Goal: Complete application form

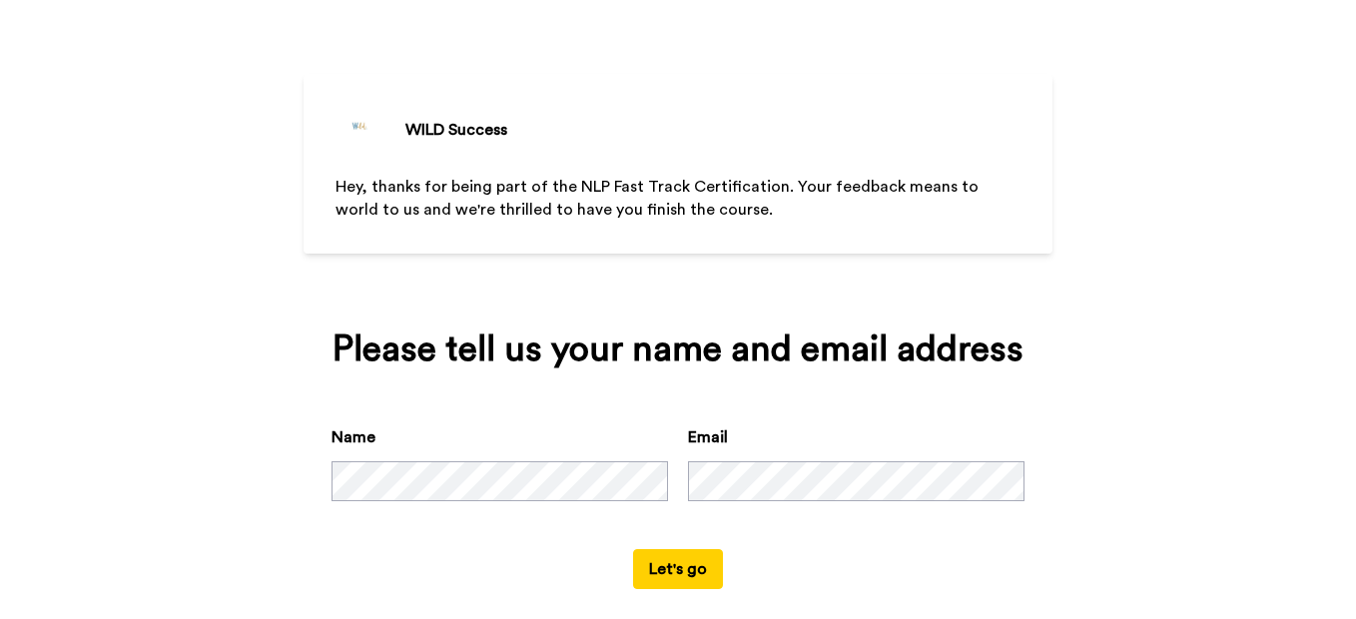
scroll to position [80, 0]
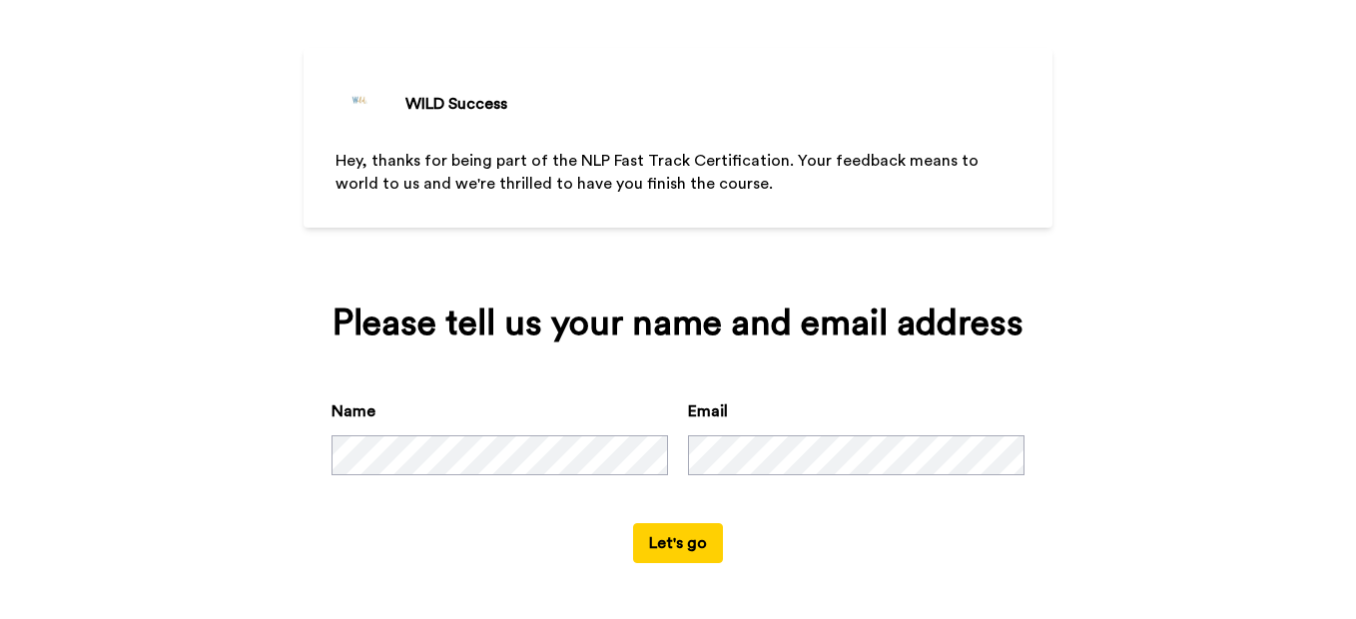
click at [665, 545] on button "Let's go" at bounding box center [678, 543] width 90 height 40
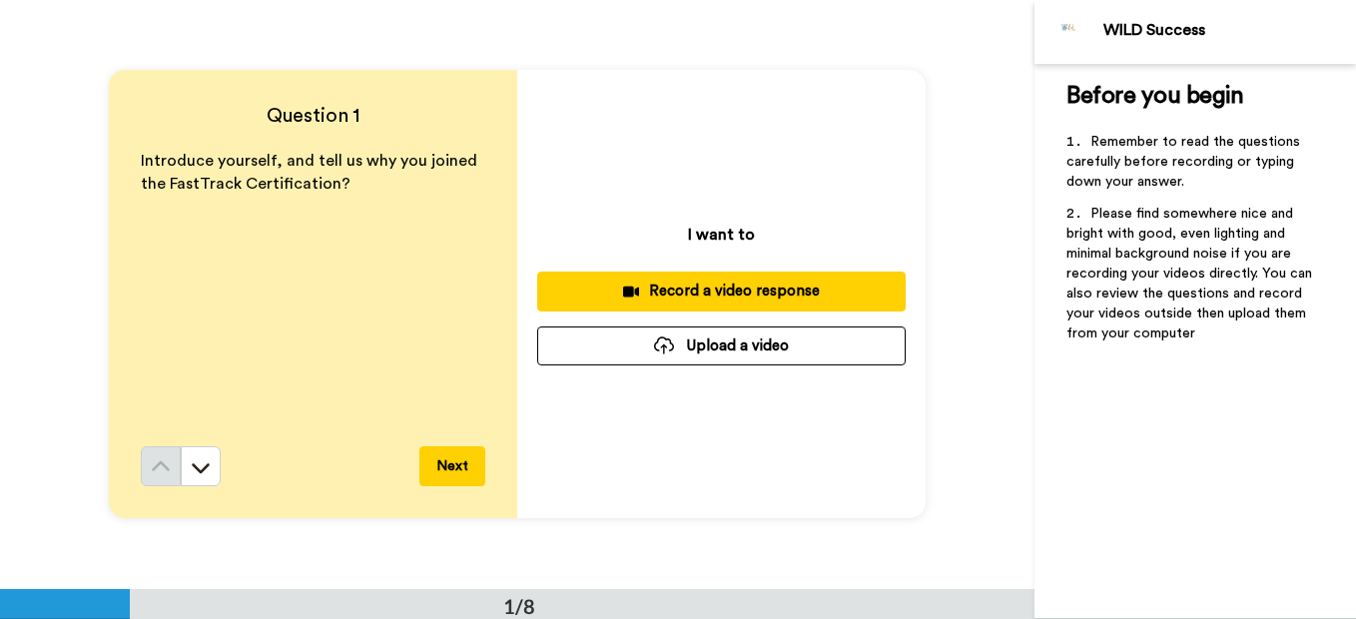
click at [691, 293] on div "Record a video response" at bounding box center [721, 291] width 337 height 21
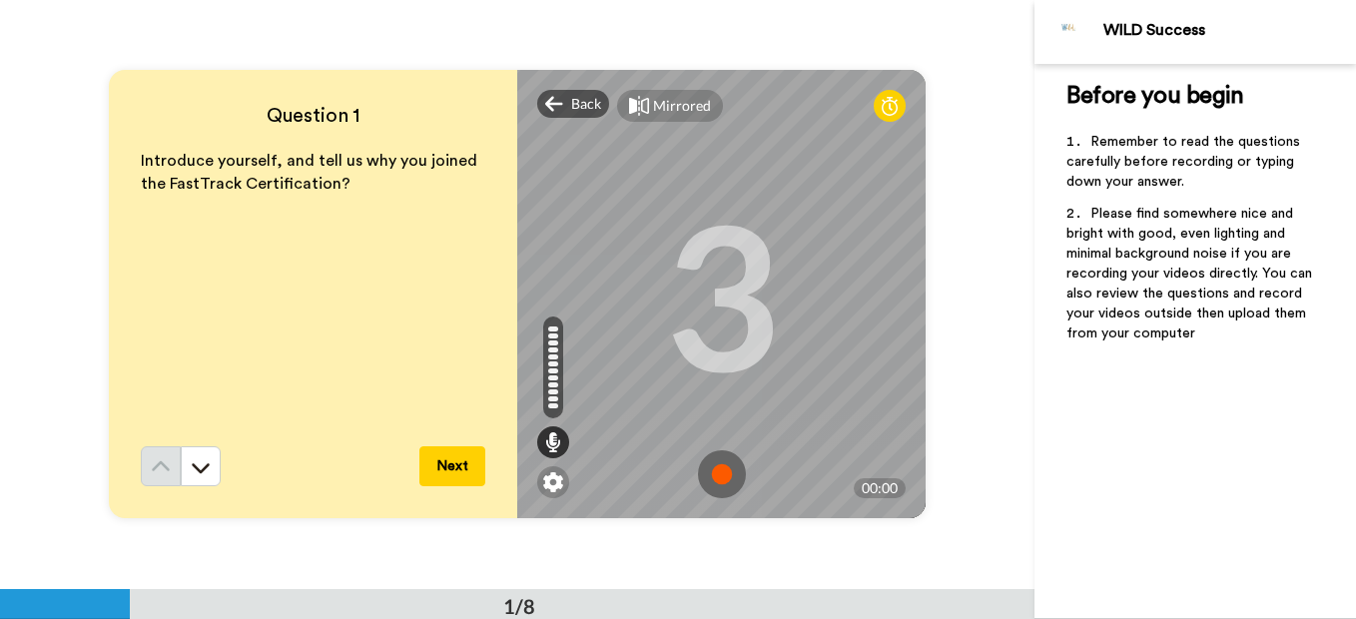
click at [444, 464] on button "Next" at bounding box center [453, 466] width 66 height 40
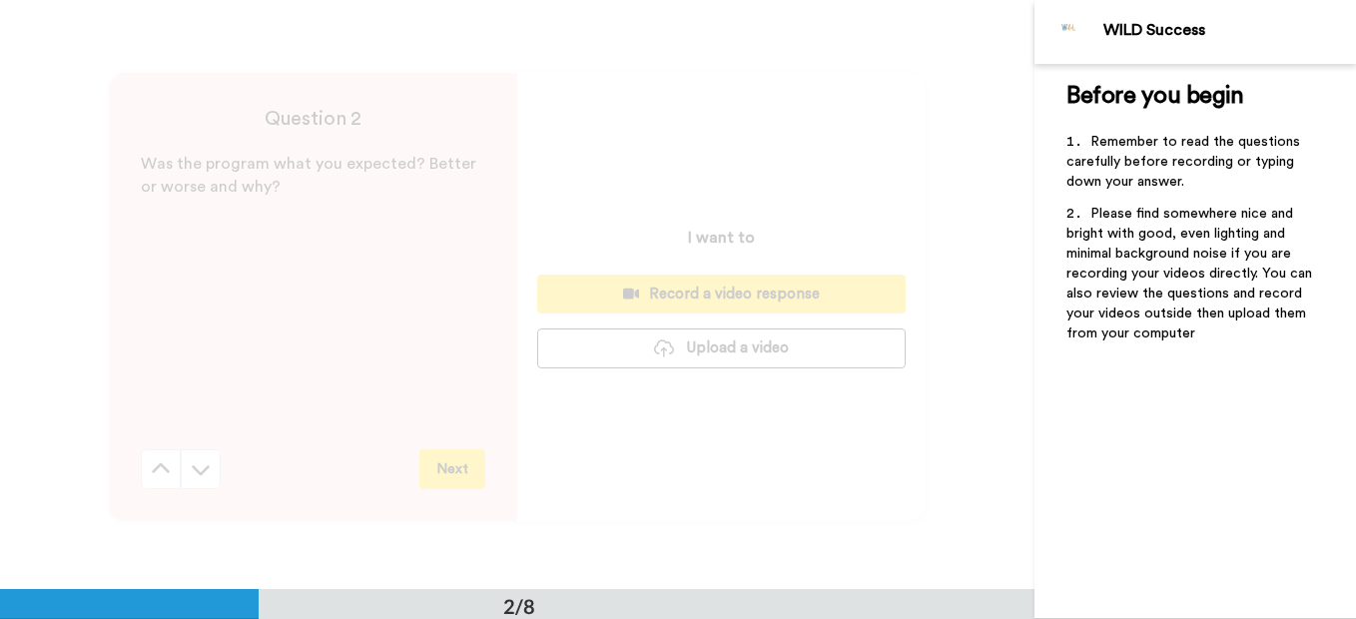
scroll to position [589, 0]
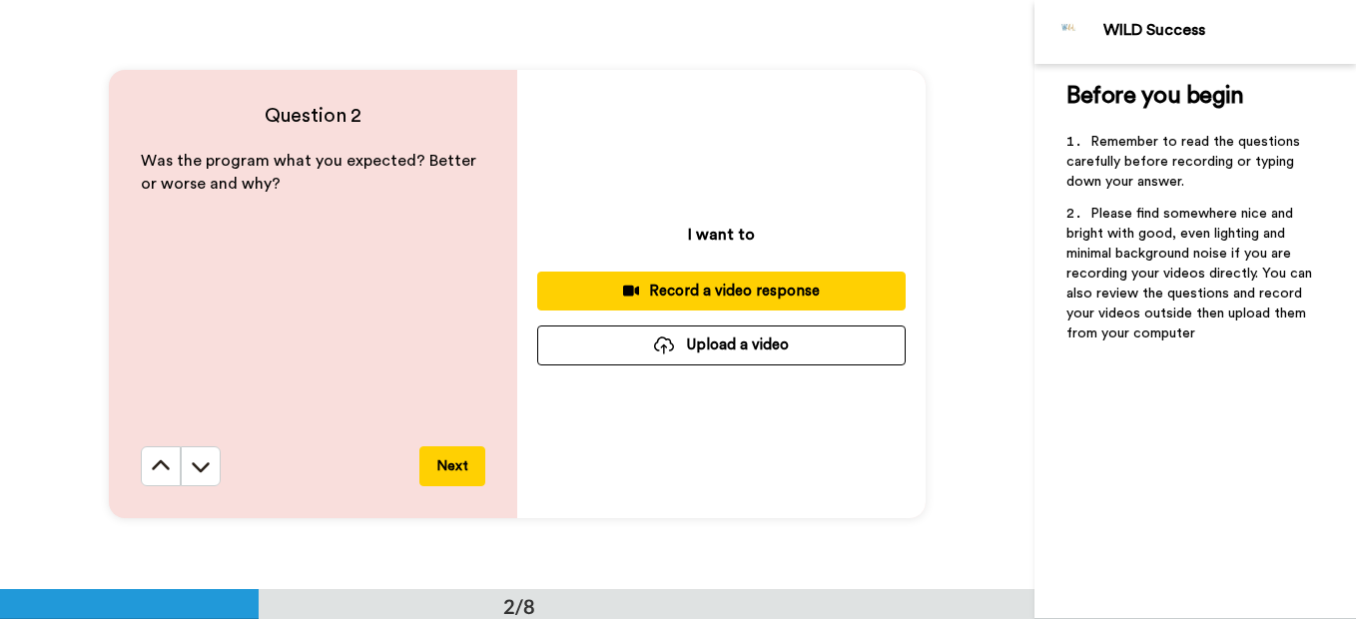
click at [710, 291] on div "Record a video response" at bounding box center [721, 291] width 337 height 21
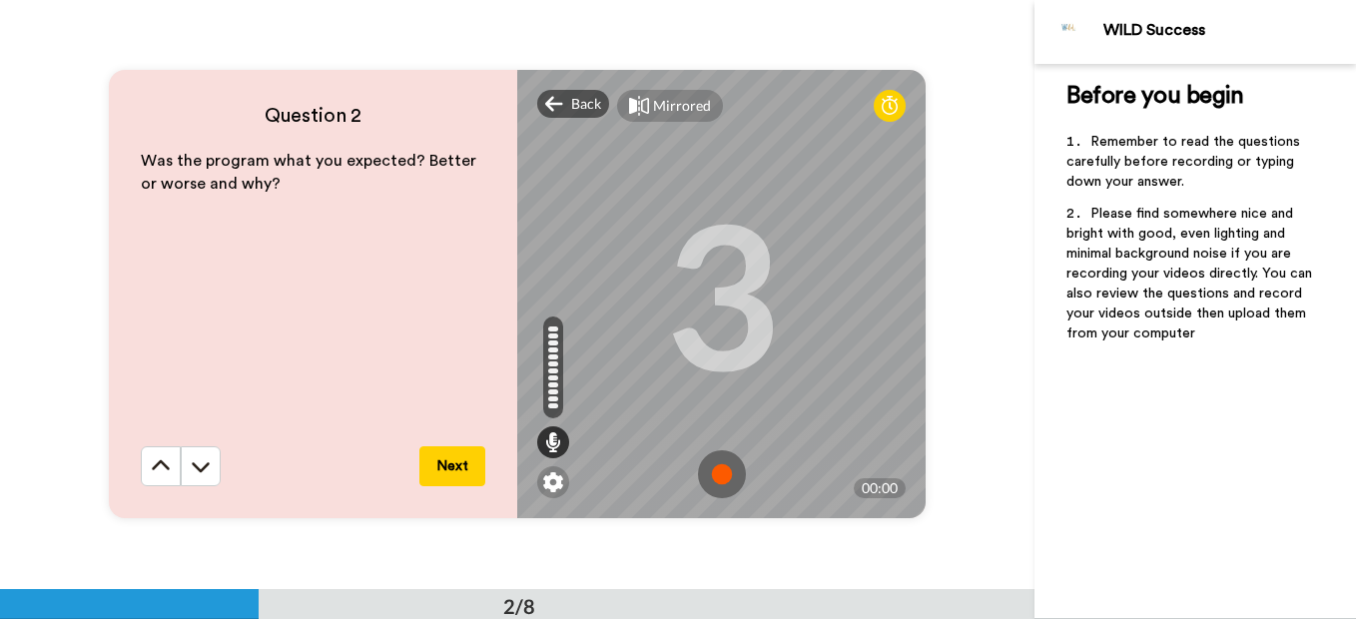
click at [430, 463] on button "Next" at bounding box center [453, 466] width 66 height 40
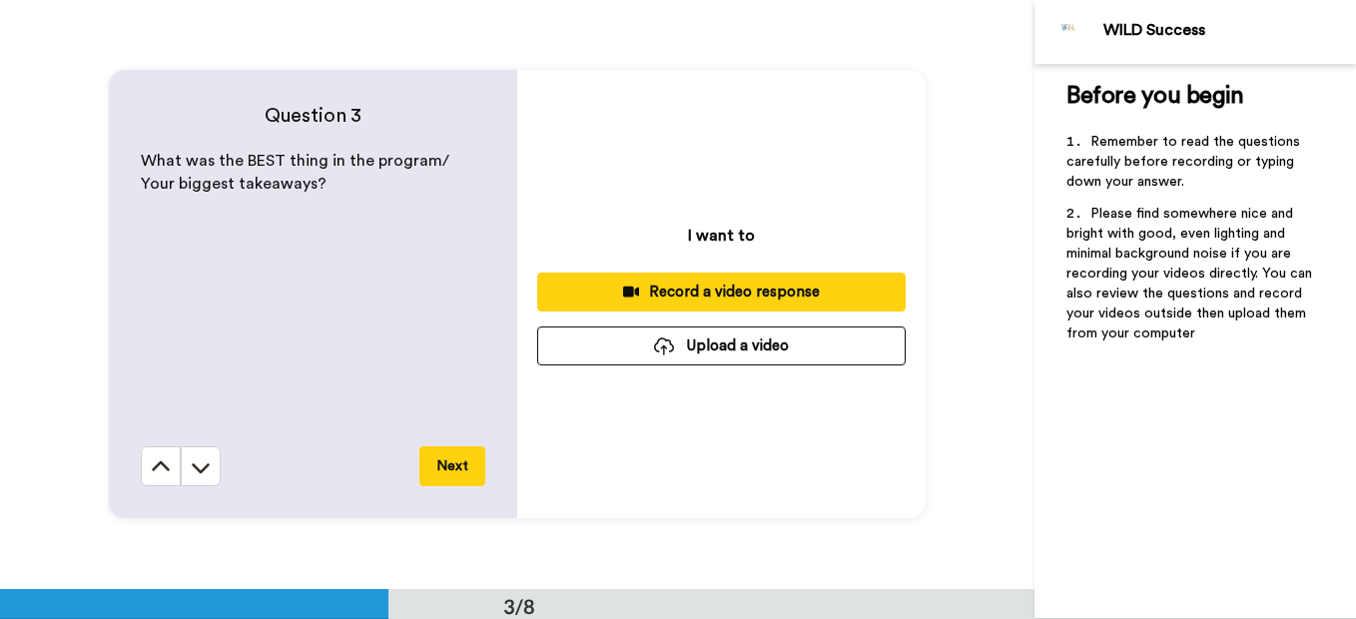
scroll to position [1179, 0]
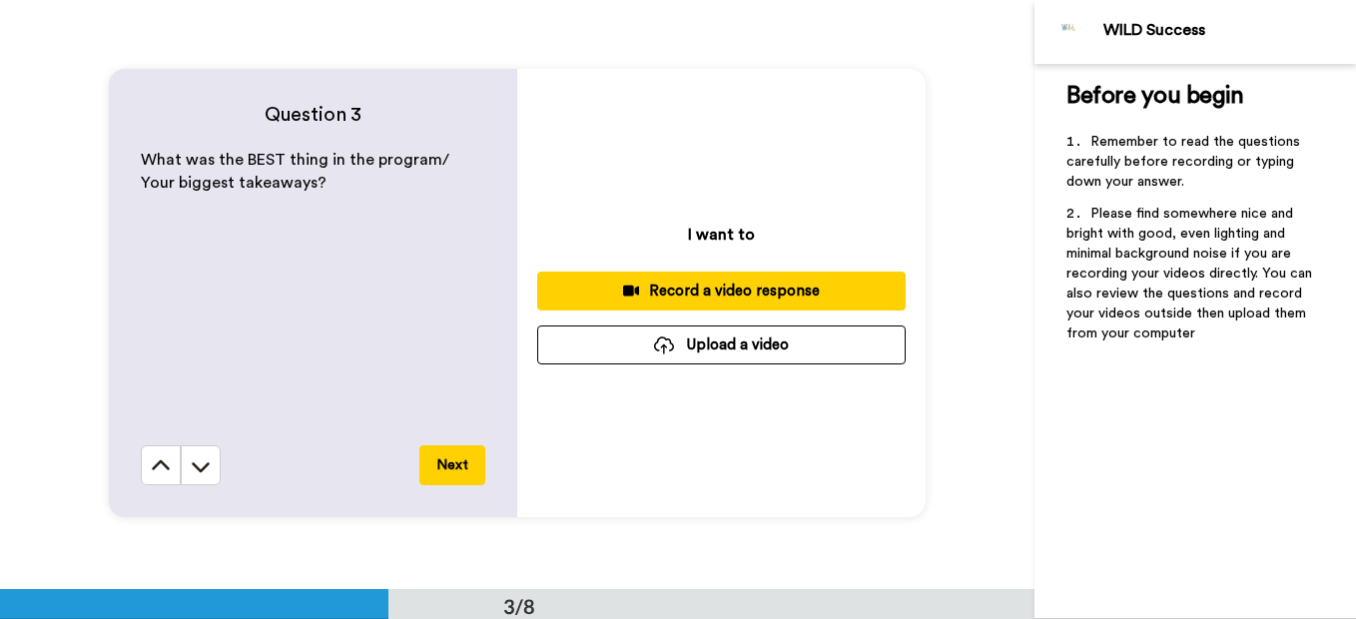
click at [675, 290] on div "Record a video response" at bounding box center [721, 291] width 337 height 21
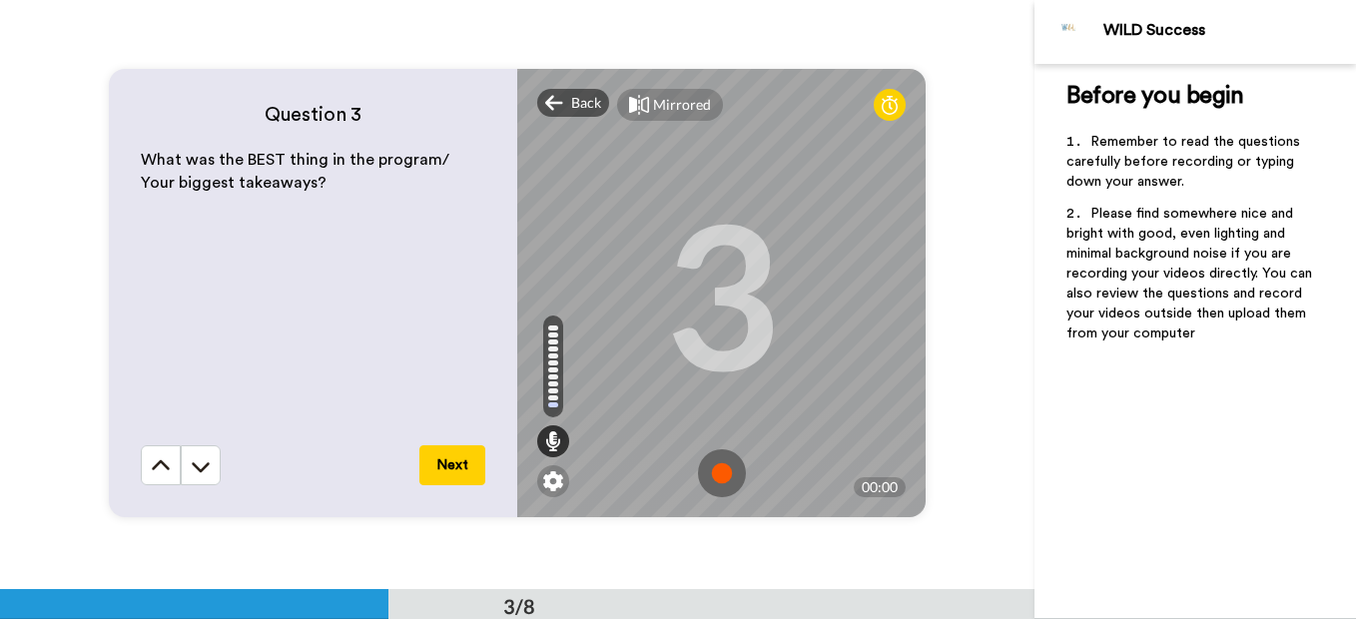
click at [455, 463] on button "Next" at bounding box center [453, 466] width 66 height 40
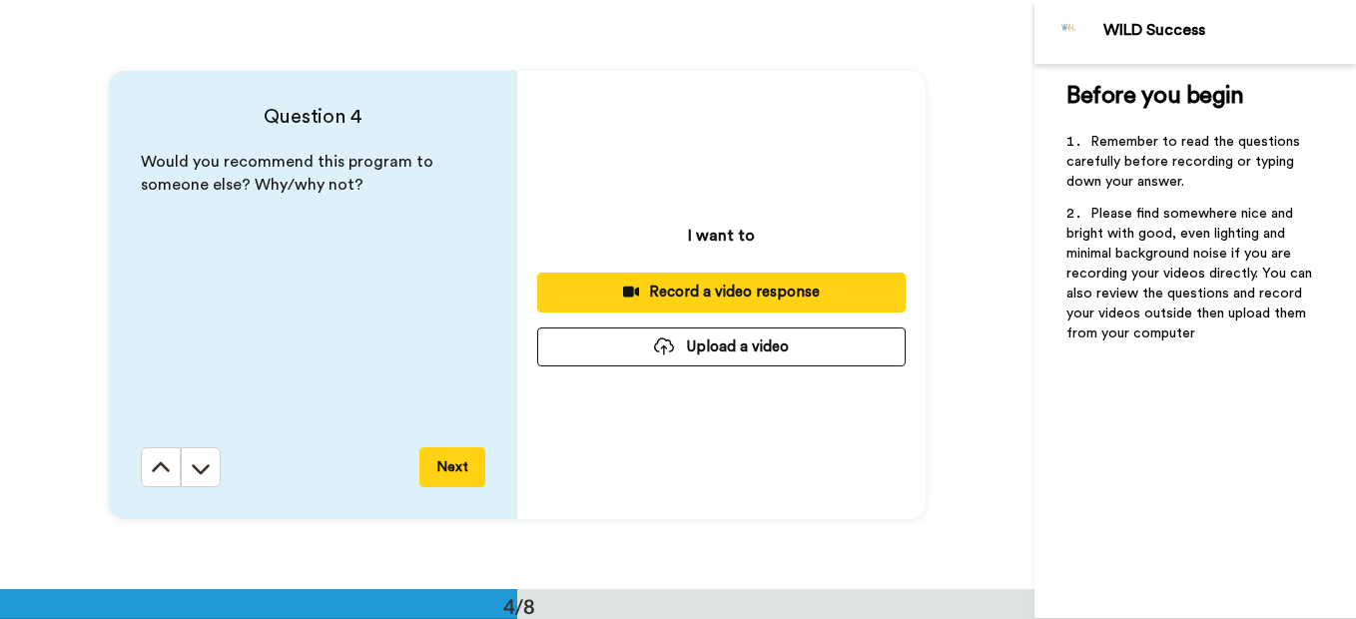
scroll to position [1767, 0]
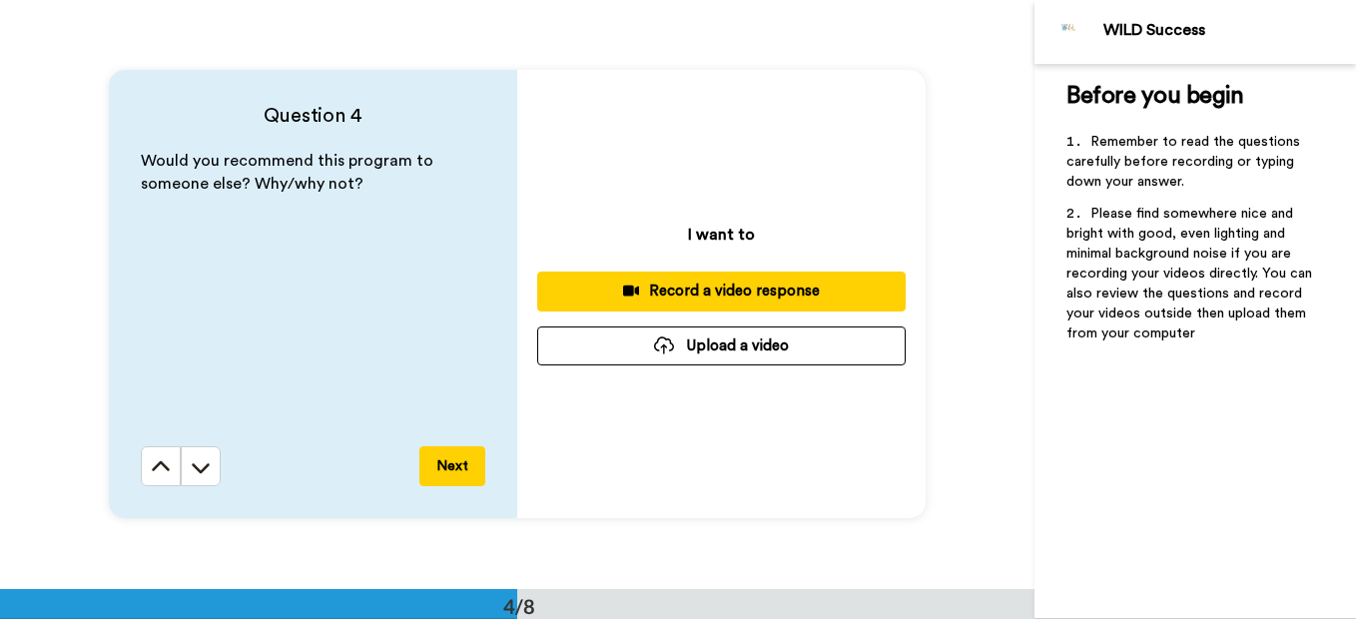
click at [700, 296] on div "Record a video response" at bounding box center [721, 291] width 337 height 21
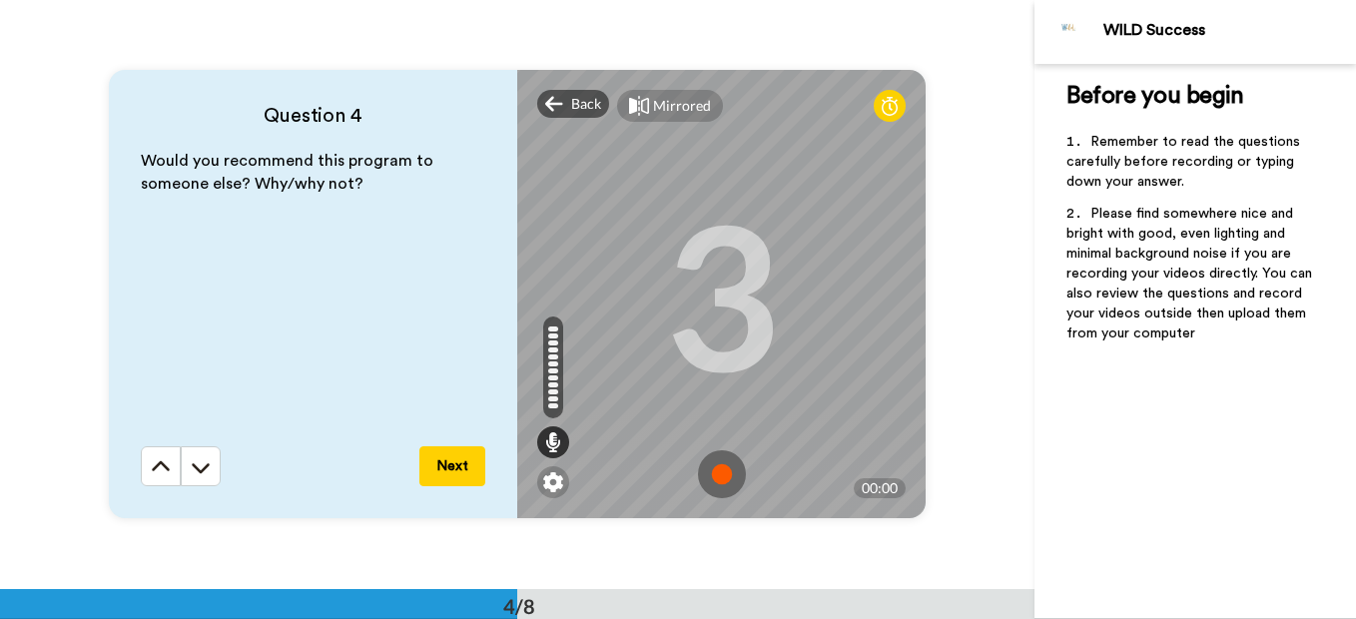
click at [440, 472] on button "Next" at bounding box center [453, 466] width 66 height 40
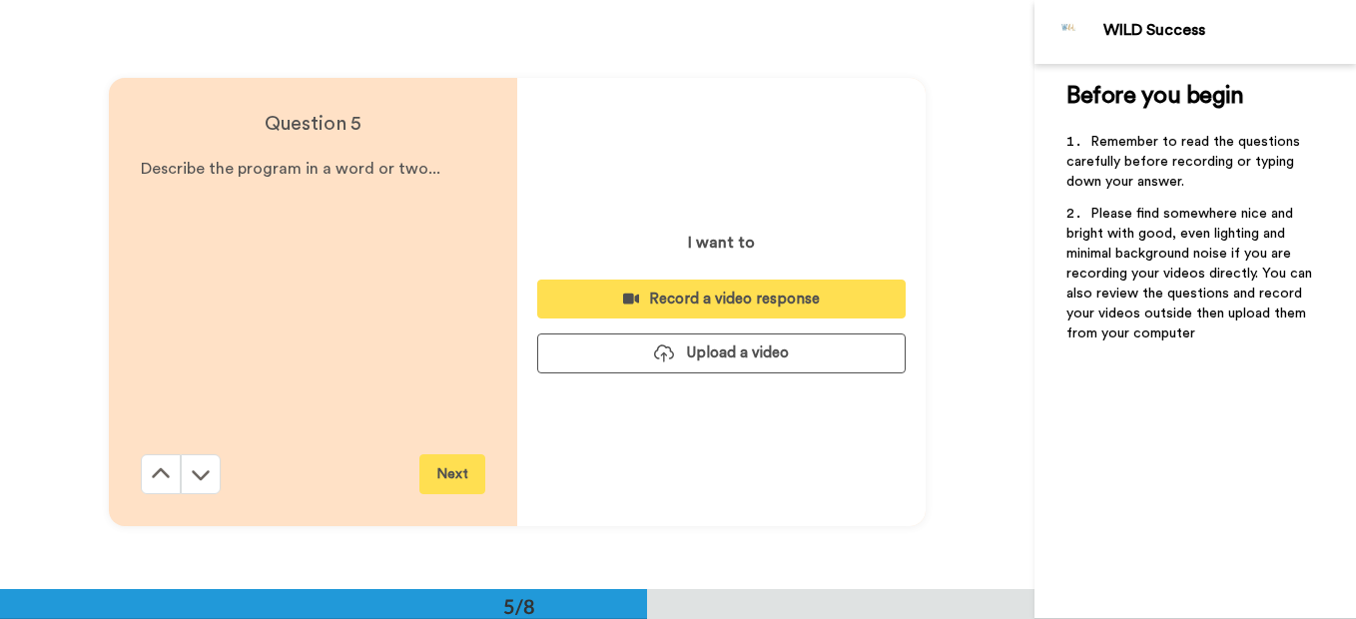
scroll to position [2356, 0]
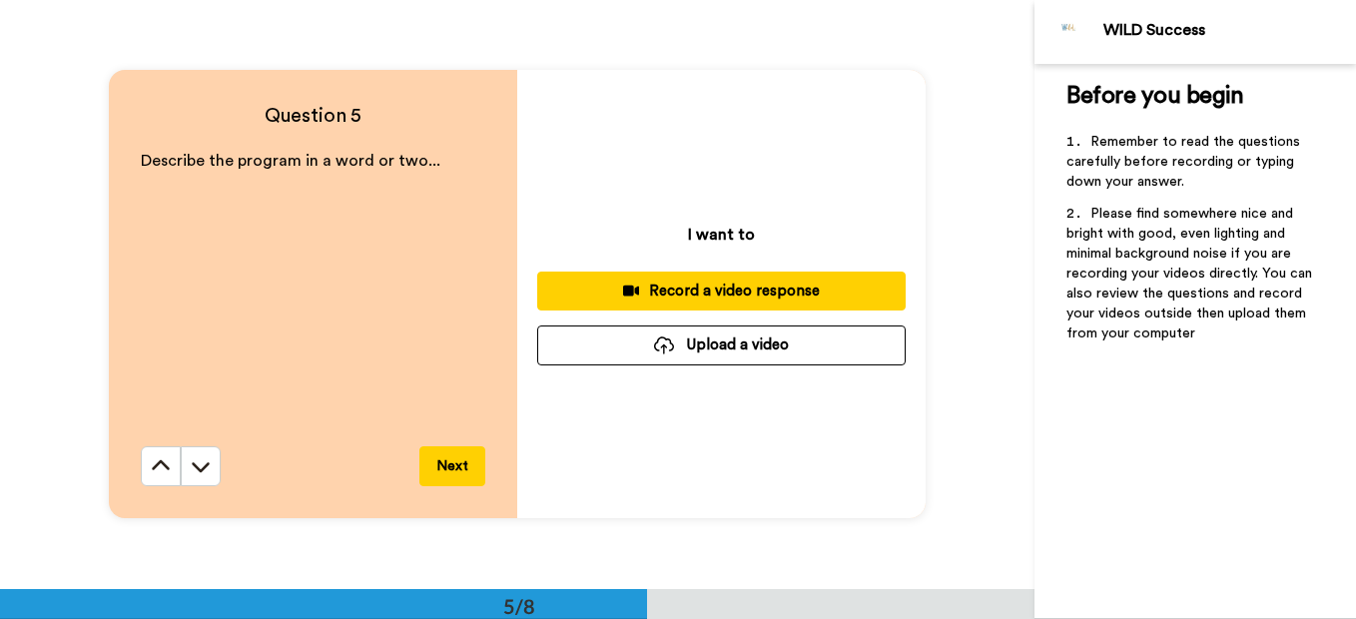
click at [714, 299] on div "Record a video response" at bounding box center [721, 291] width 337 height 21
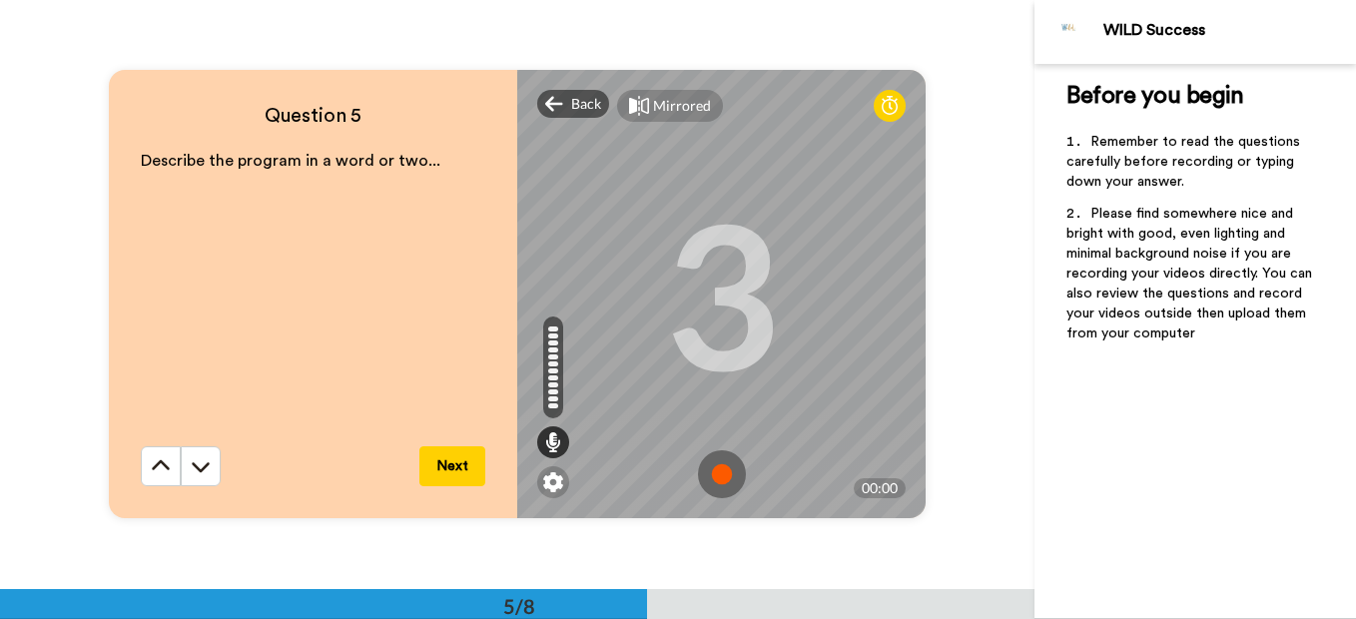
click at [444, 462] on button "Next" at bounding box center [453, 466] width 66 height 40
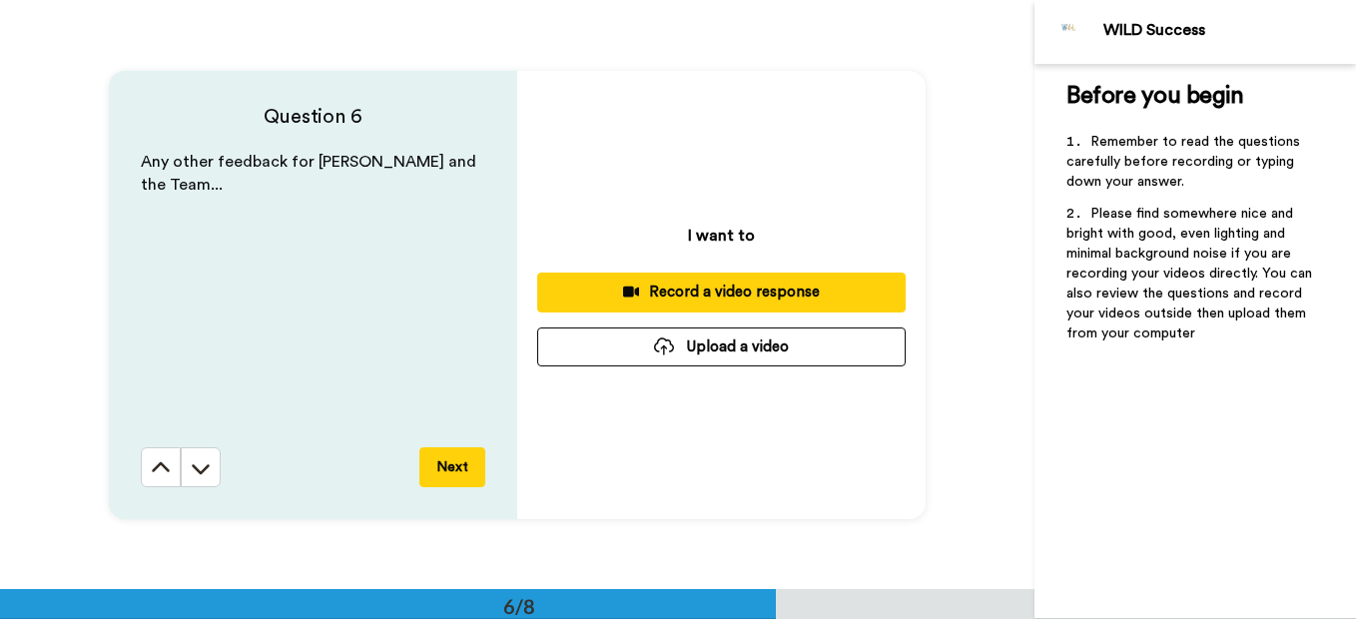
scroll to position [2945, 0]
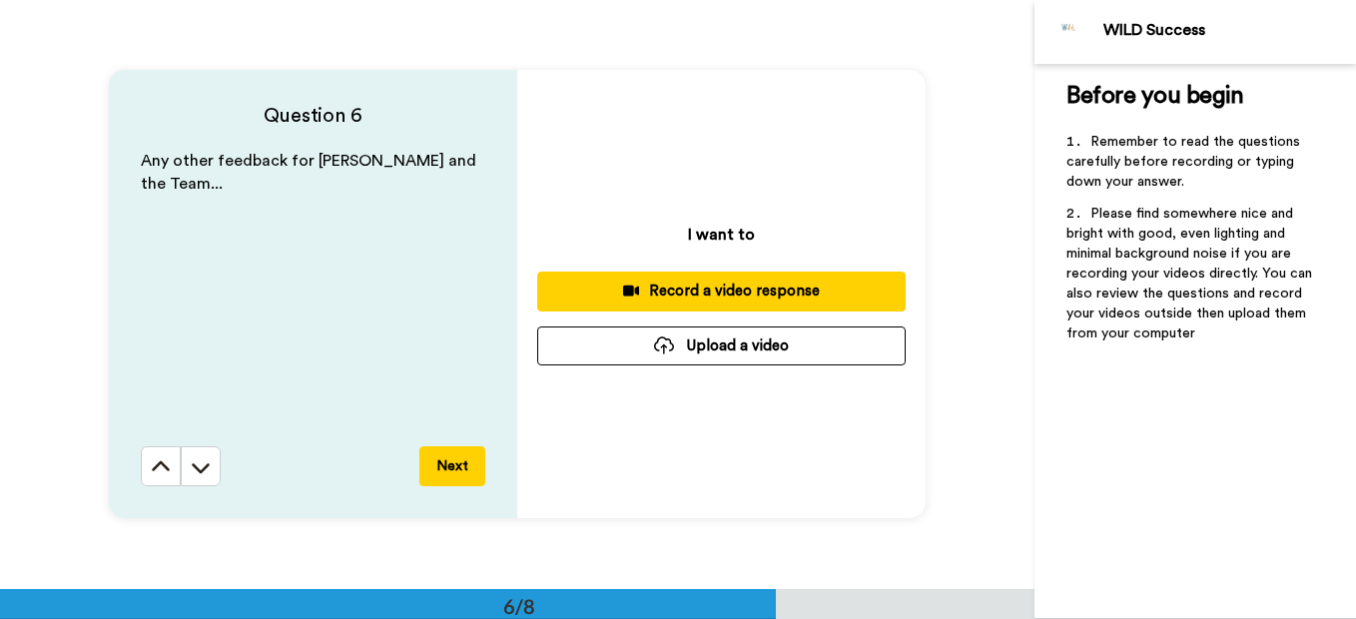
click at [715, 288] on div "Record a video response" at bounding box center [721, 291] width 337 height 21
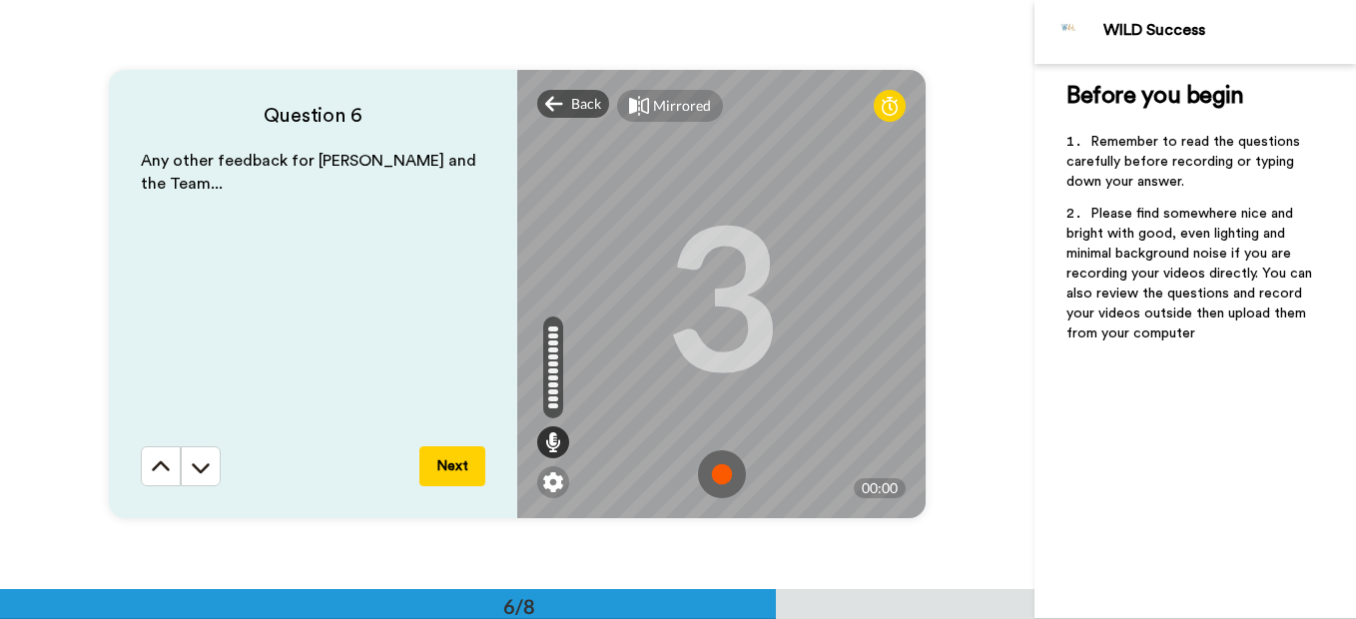
click at [476, 463] on button "Next" at bounding box center [453, 466] width 66 height 40
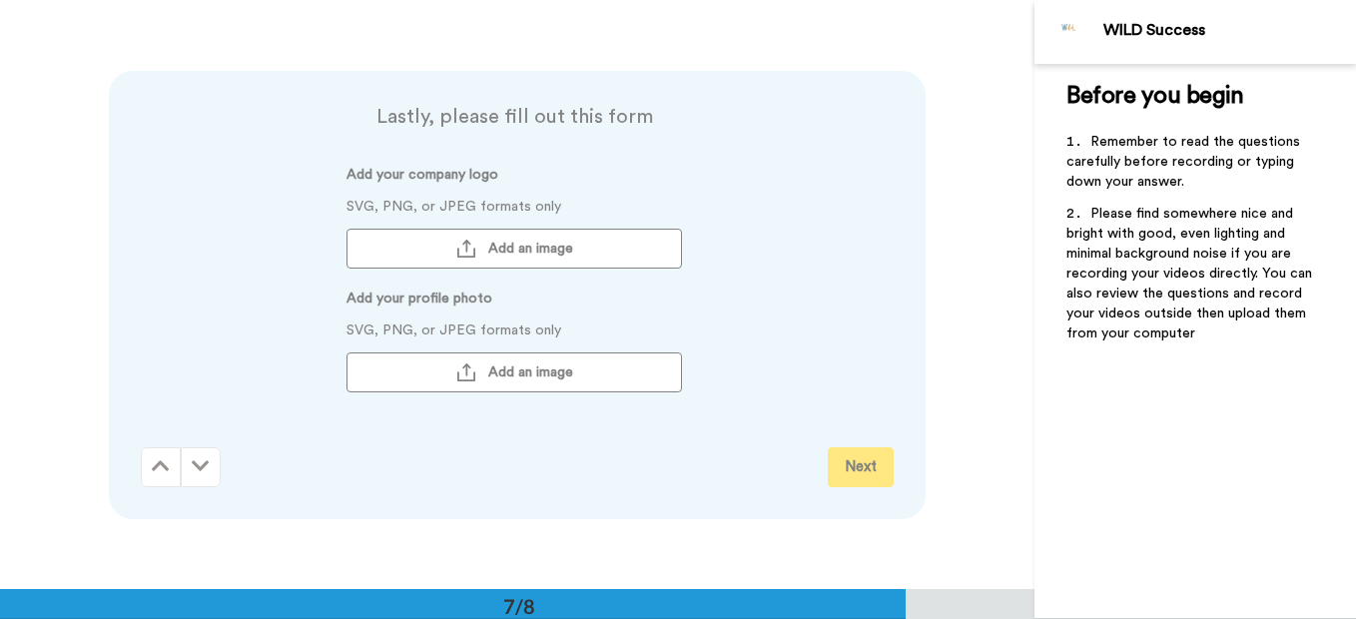
scroll to position [3534, 0]
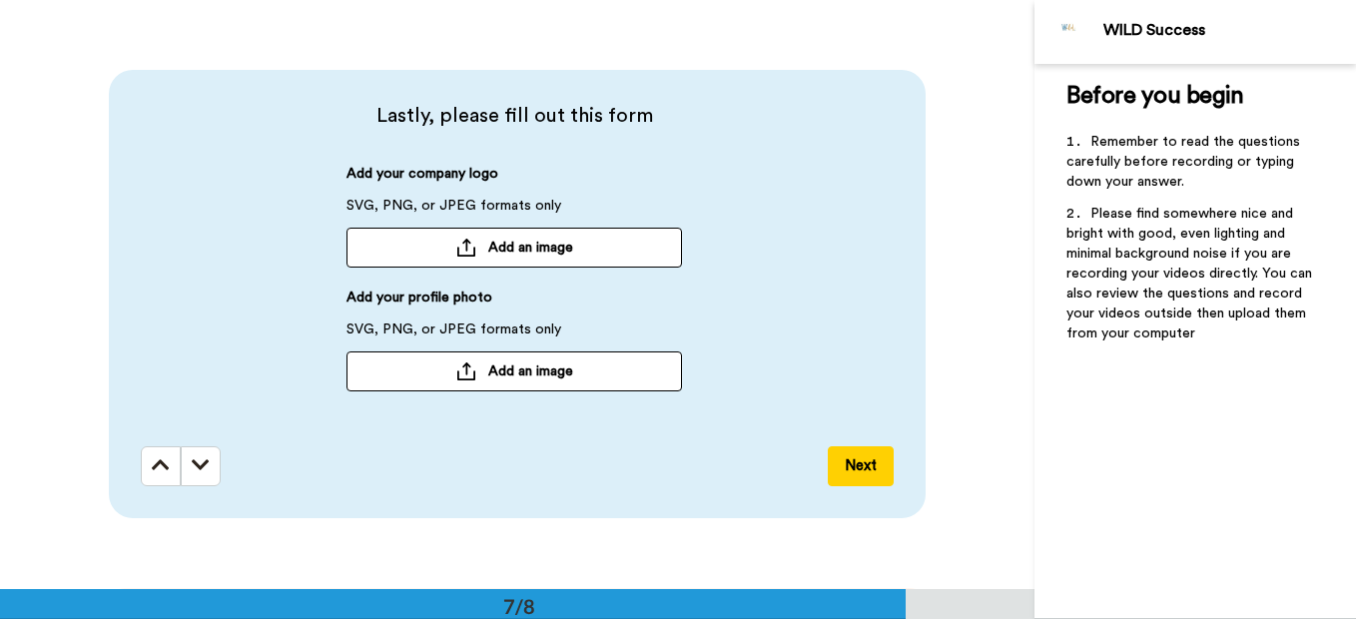
click at [530, 375] on span "Add an image" at bounding box center [530, 372] width 85 height 20
click at [858, 476] on button "Next" at bounding box center [861, 466] width 66 height 40
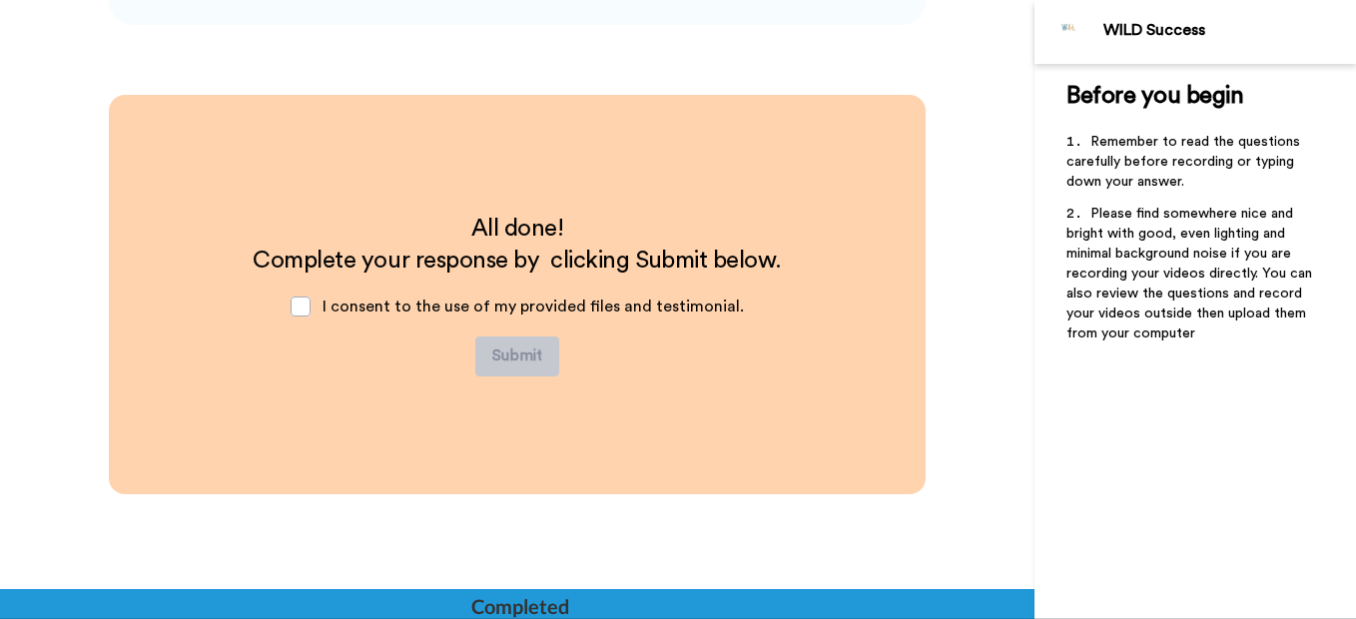
scroll to position [4028, 0]
click at [299, 310] on span at bounding box center [301, 306] width 20 height 20
click at [500, 348] on button "Submit" at bounding box center [517, 356] width 84 height 40
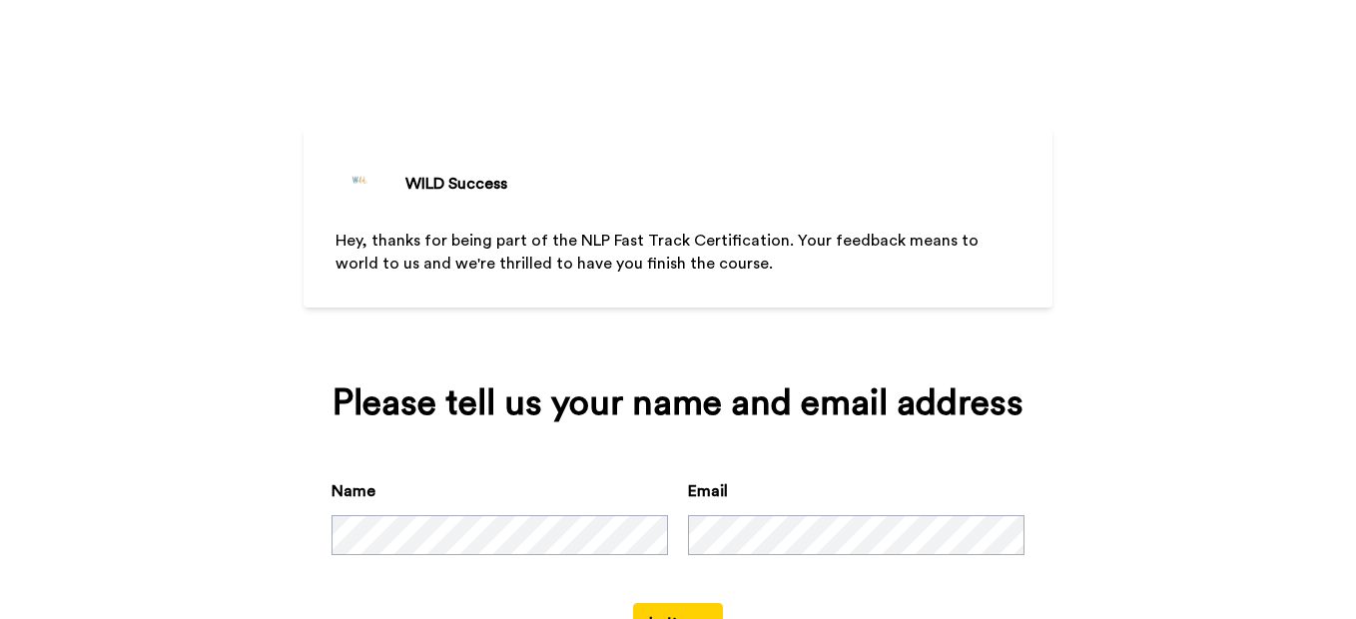
scroll to position [80, 0]
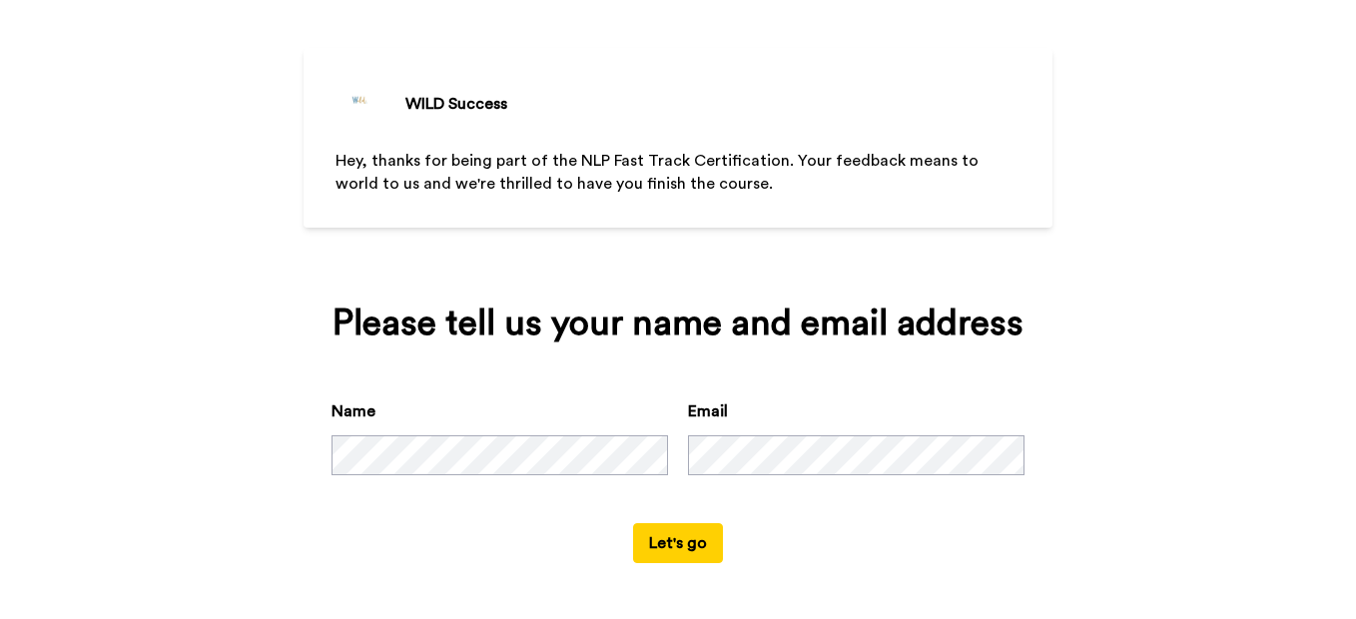
drag, startPoint x: 655, startPoint y: 543, endPoint x: 667, endPoint y: 537, distance: 13.4
click at [659, 541] on button "Let's go" at bounding box center [678, 543] width 90 height 40
